Goal: Find specific page/section

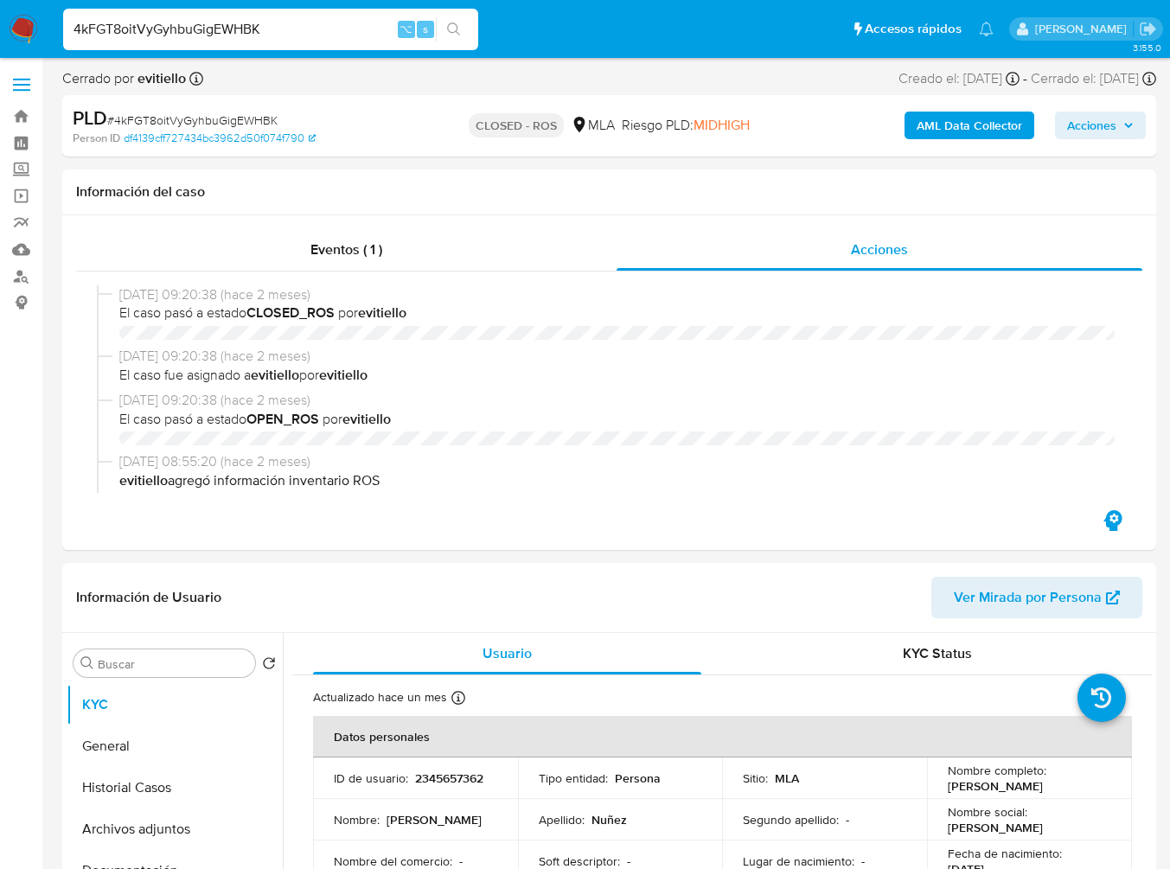
select select "10"
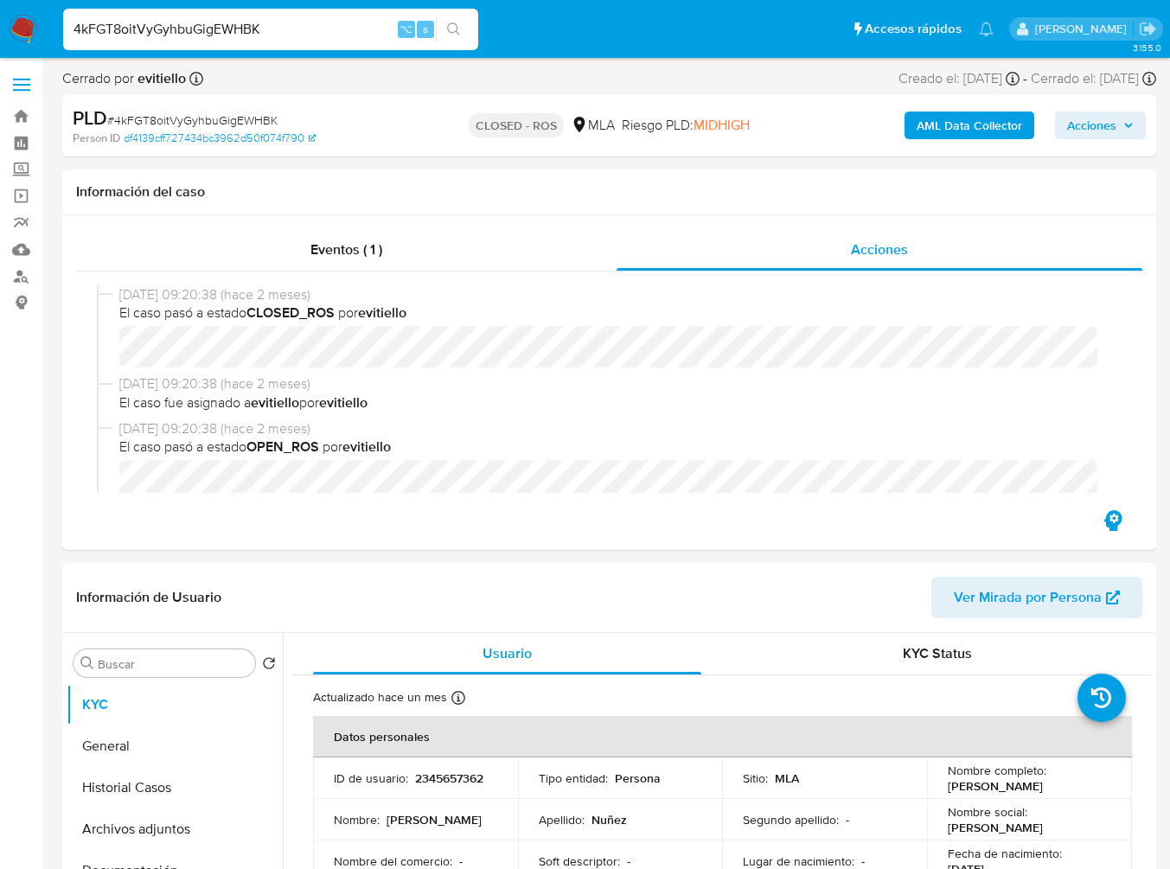
click at [305, 26] on input "4kFGT8oitVyGyhbuGigEWHBK" at bounding box center [270, 29] width 415 height 22
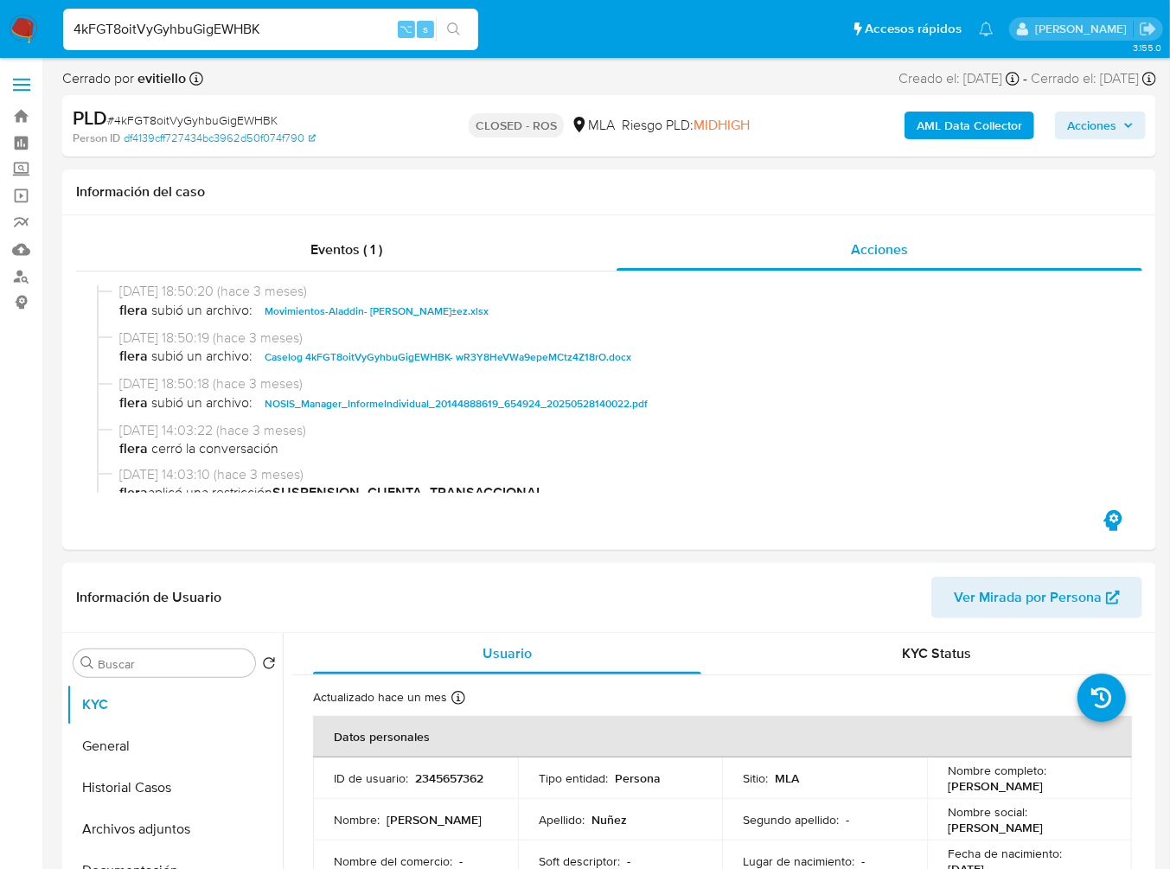
click at [305, 26] on input "4kFGT8oitVyGyhbuGigEWHBK" at bounding box center [270, 29] width 415 height 22
type input "tfD3HLyzmG3eZldAtcKiN6hG"
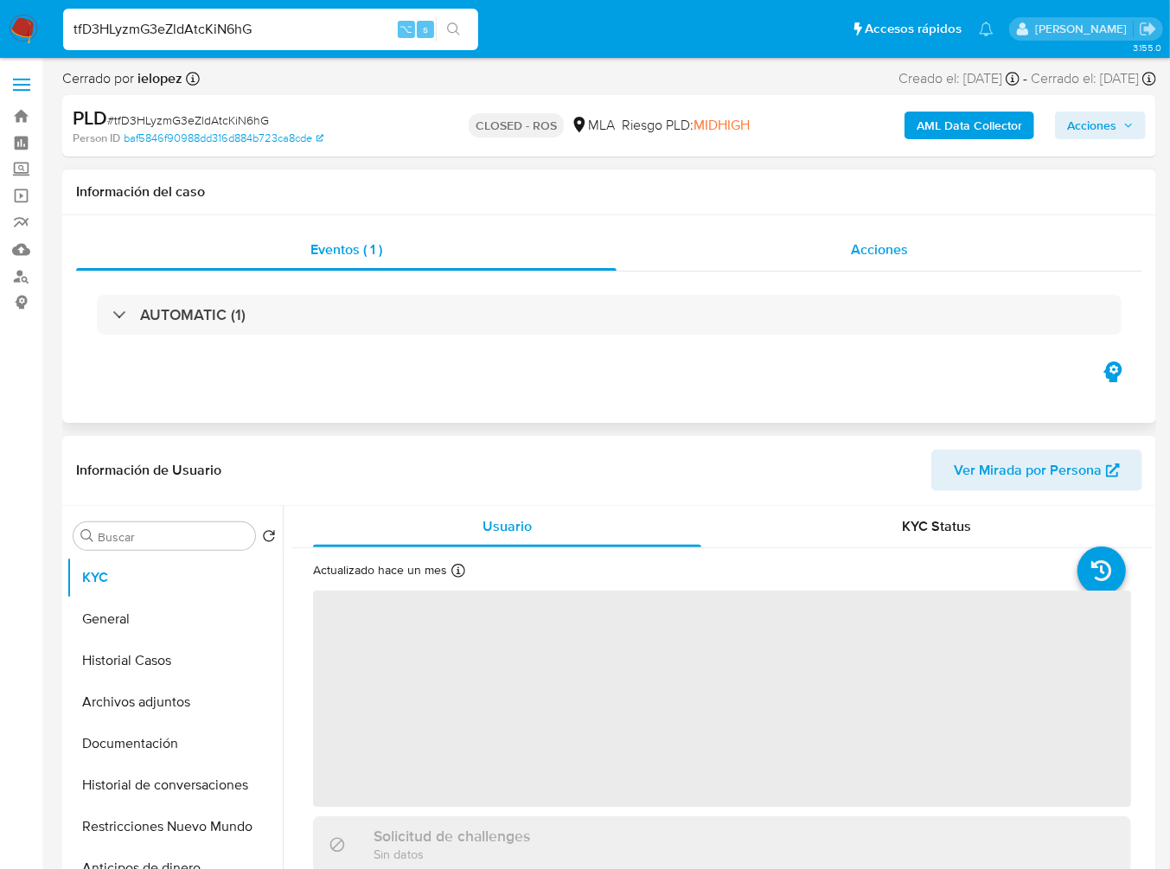
click at [910, 252] on div "Acciones" at bounding box center [880, 250] width 526 height 42
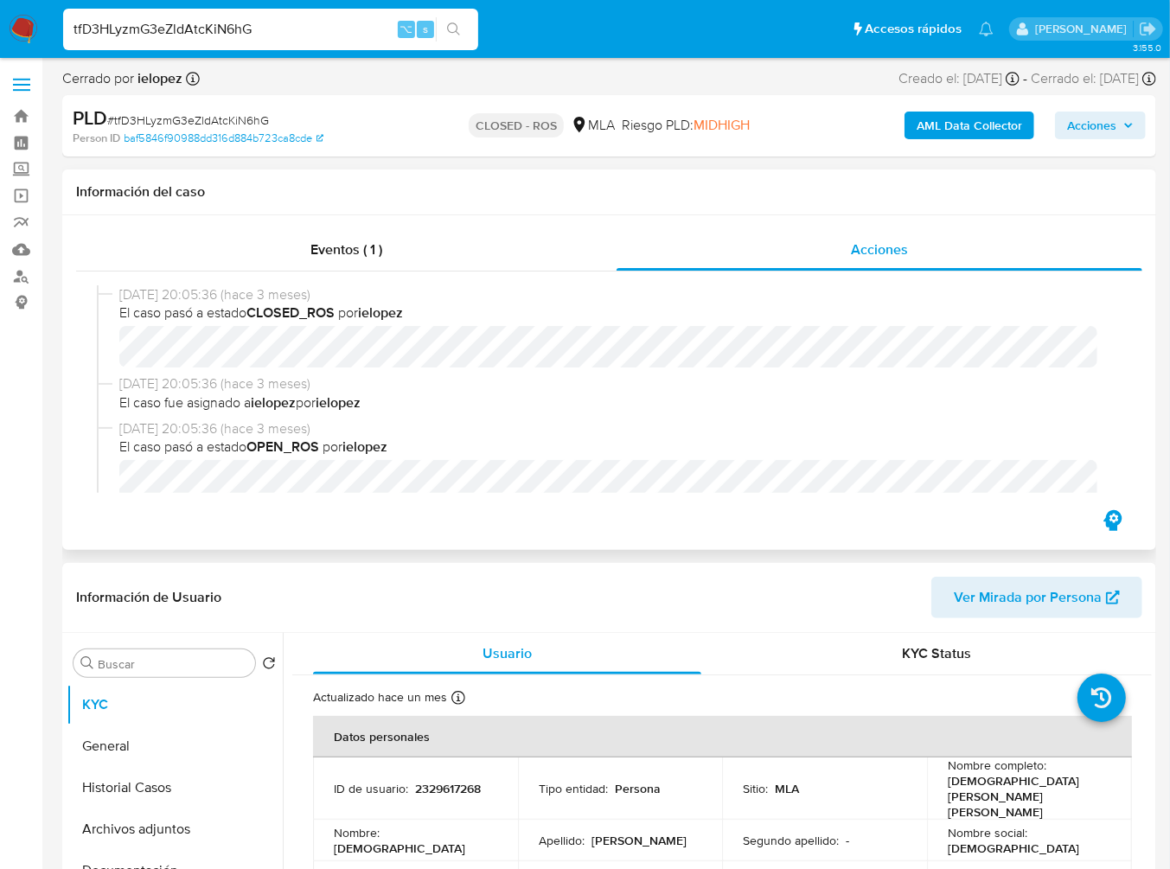
select select "10"
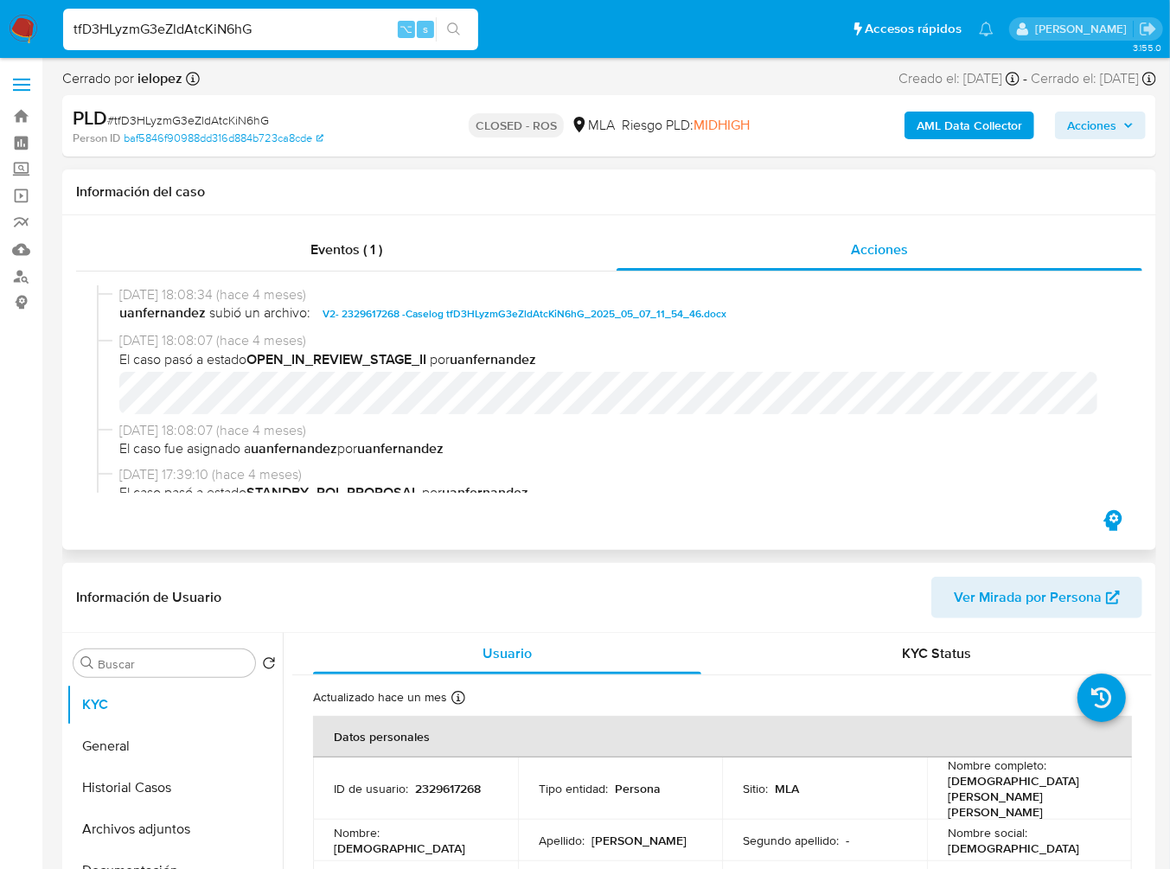
click at [483, 318] on span "V2- 2329617268 -Caselog tfD3HLyzmG3eZldAtcKiN6hG_2025_05_07_11_54_46.docx" at bounding box center [525, 314] width 404 height 21
click at [288, 31] on input "tfD3HLyzmG3eZldAtcKiN6hG" at bounding box center [270, 29] width 415 height 22
click at [471, 319] on span "V2- 2329617268 -Caselog tfD3HLyzmG3eZldAtcKiN6hG_2025_05_07_11_54_46.docx" at bounding box center [525, 314] width 404 height 21
